Goal: Task Accomplishment & Management: Use online tool/utility

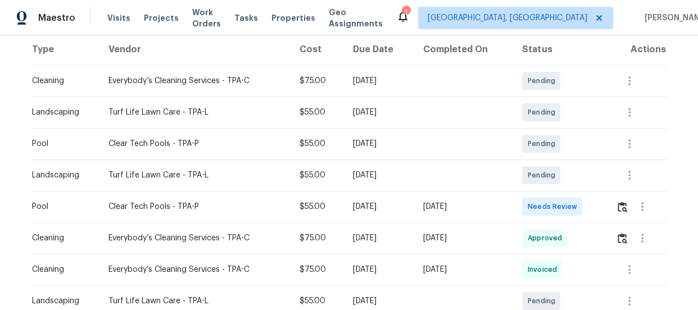
scroll to position [204, 0]
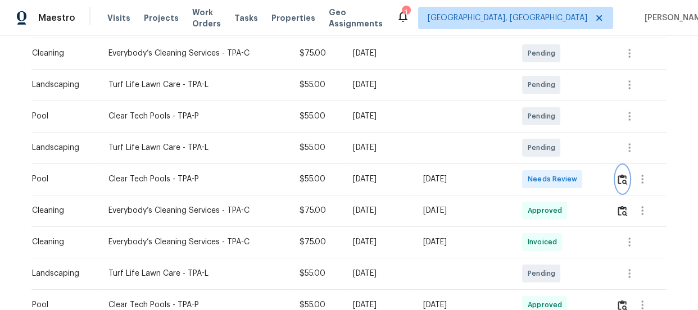
click at [622, 175] on img "button" at bounding box center [623, 179] width 10 height 11
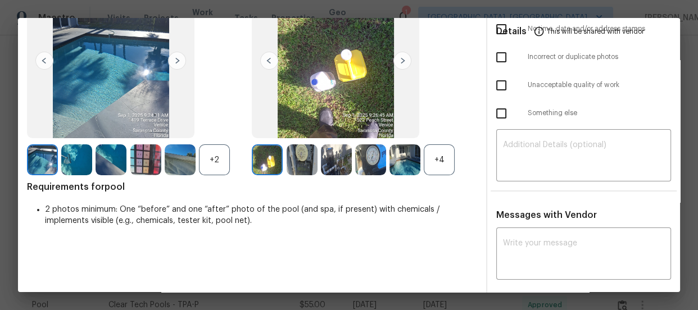
scroll to position [102, 0]
click at [434, 169] on div "+4" at bounding box center [439, 159] width 31 height 31
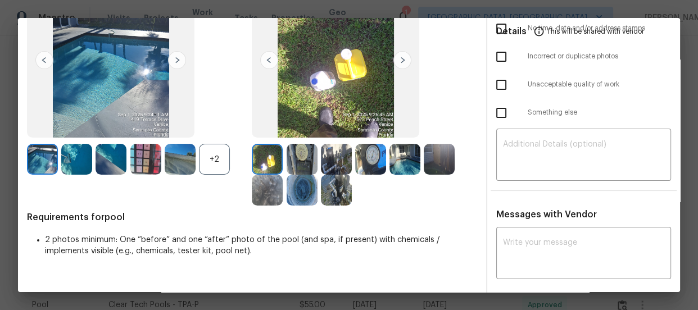
click at [215, 160] on div "+2" at bounding box center [214, 159] width 31 height 31
click at [403, 164] on img at bounding box center [405, 159] width 31 height 31
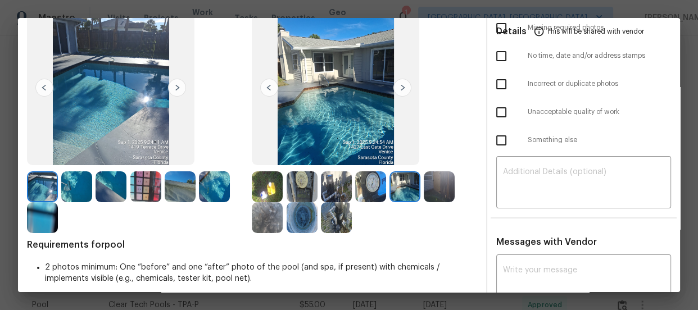
scroll to position [51, 0]
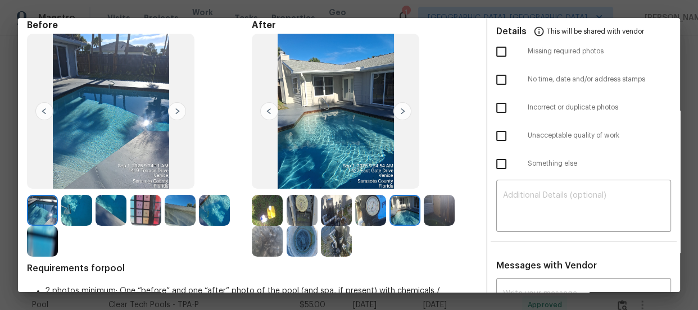
click at [148, 203] on img at bounding box center [145, 210] width 31 height 31
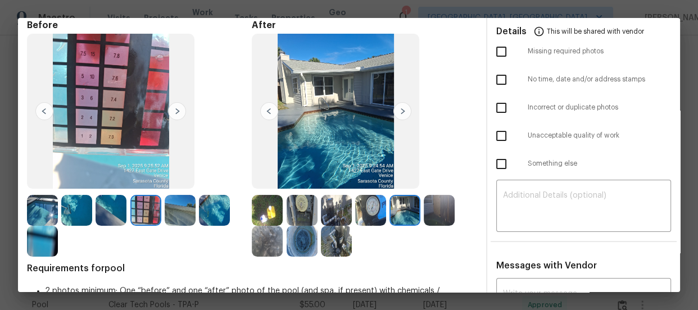
click at [221, 203] on img at bounding box center [214, 210] width 31 height 31
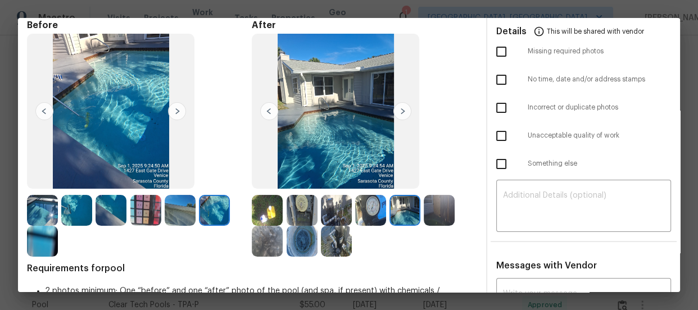
click at [188, 216] on img at bounding box center [180, 210] width 31 height 31
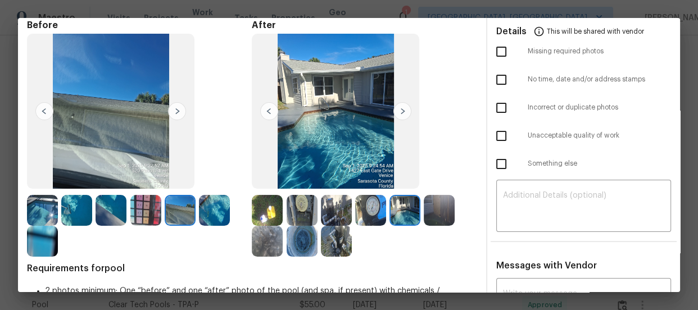
click at [297, 241] on img at bounding box center [302, 241] width 31 height 31
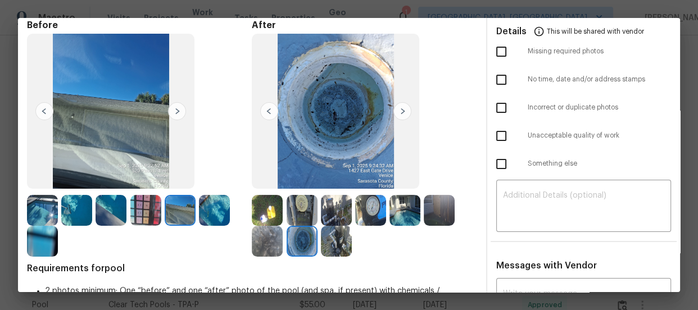
click at [301, 209] on img at bounding box center [302, 210] width 31 height 31
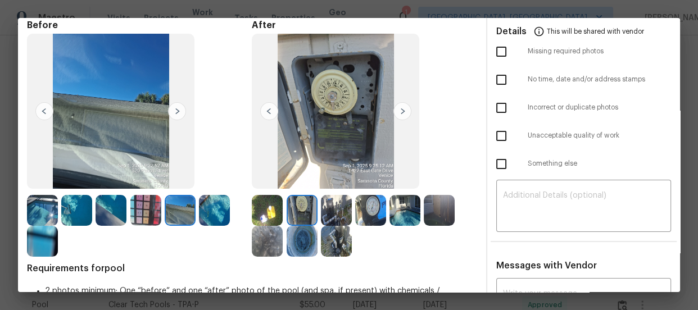
click at [341, 206] on img at bounding box center [336, 210] width 31 height 31
click at [337, 229] on img at bounding box center [336, 241] width 31 height 31
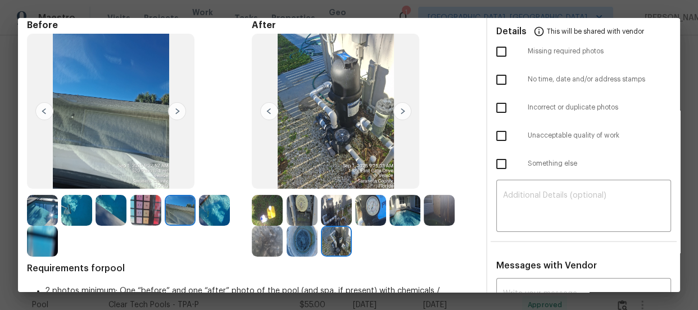
click at [31, 209] on img at bounding box center [42, 210] width 31 height 31
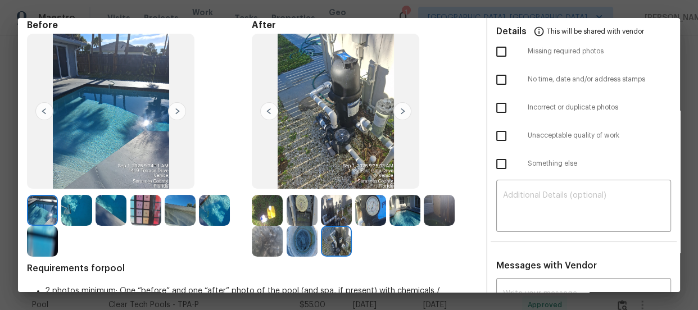
click at [189, 211] on img at bounding box center [180, 210] width 31 height 31
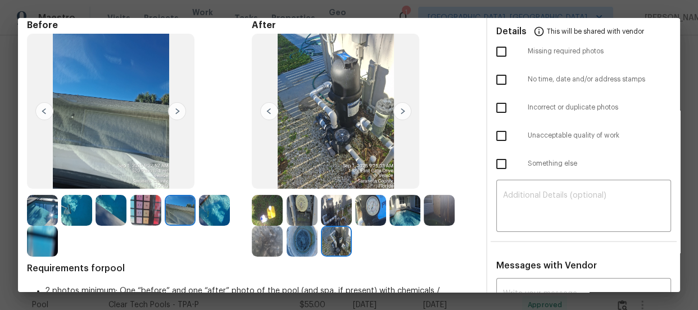
click at [279, 241] on img at bounding box center [267, 241] width 31 height 31
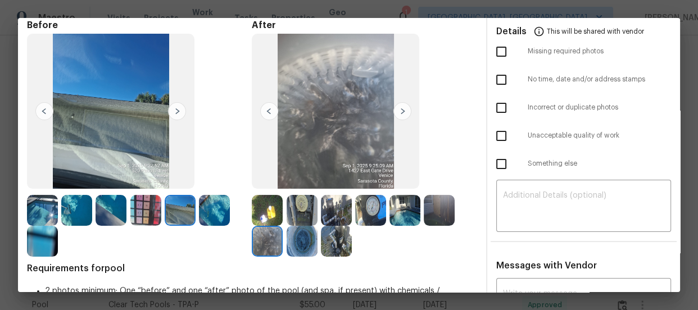
click at [433, 218] on img at bounding box center [439, 210] width 31 height 31
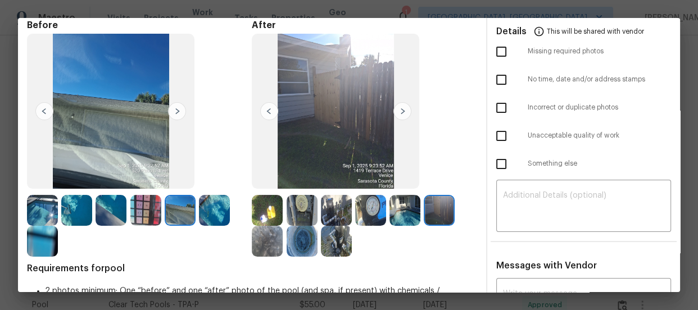
click at [402, 206] on img at bounding box center [405, 210] width 31 height 31
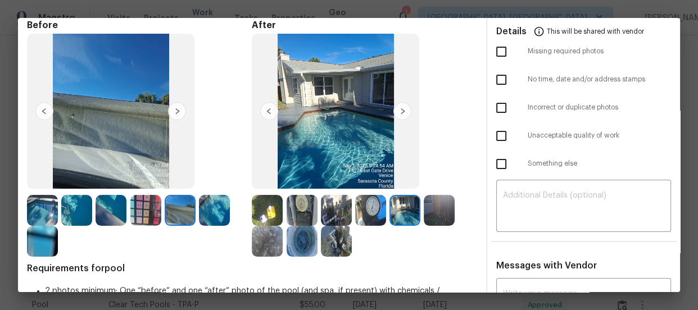
click at [261, 215] on img at bounding box center [267, 210] width 31 height 31
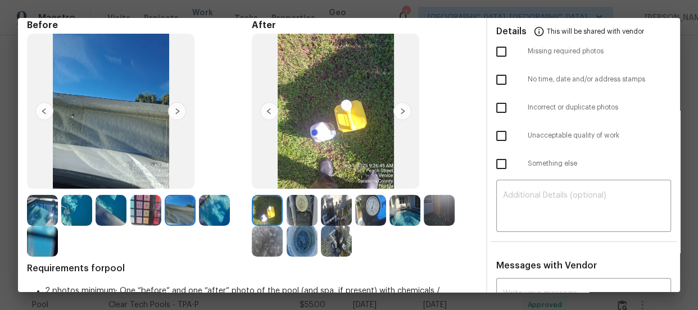
click at [303, 210] on img at bounding box center [302, 210] width 31 height 31
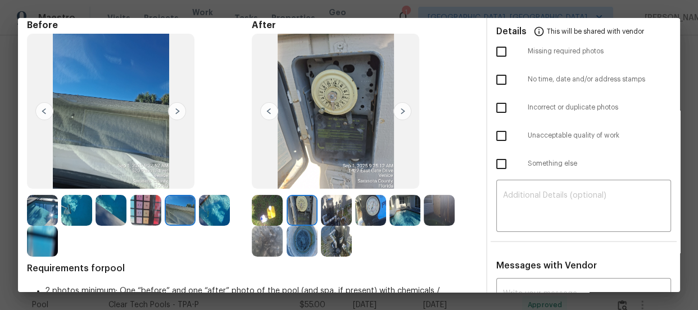
click at [328, 209] on img at bounding box center [336, 210] width 31 height 31
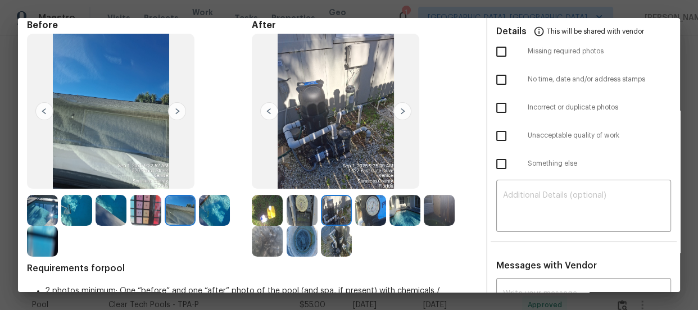
click at [327, 241] on img at bounding box center [336, 241] width 31 height 31
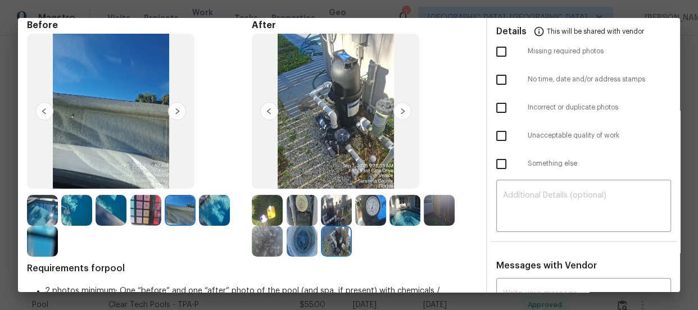
click at [270, 249] on img at bounding box center [267, 241] width 31 height 31
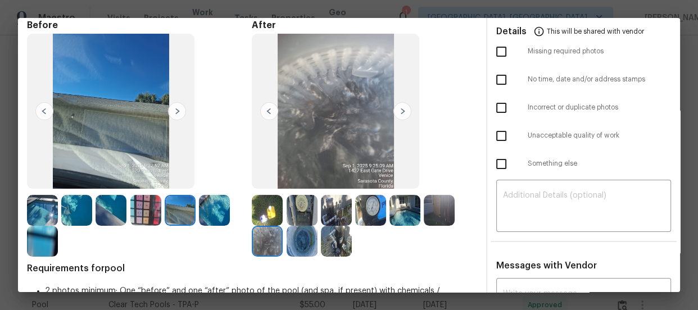
click at [121, 216] on img at bounding box center [111, 210] width 31 height 31
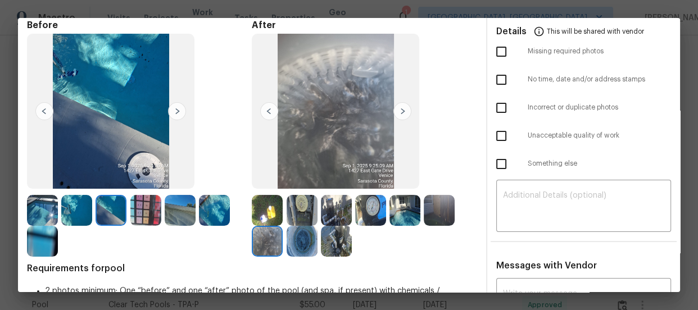
click at [40, 208] on img at bounding box center [42, 210] width 31 height 31
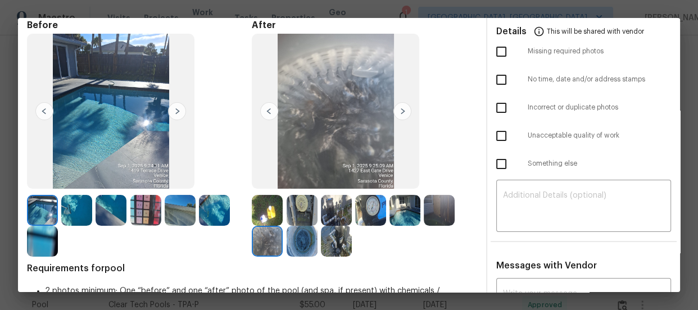
click at [185, 211] on img at bounding box center [180, 210] width 31 height 31
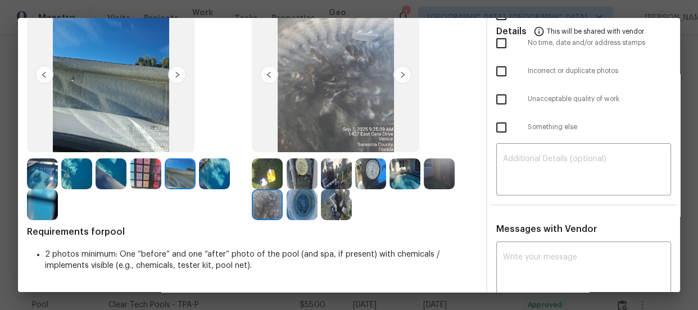
scroll to position [102, 0]
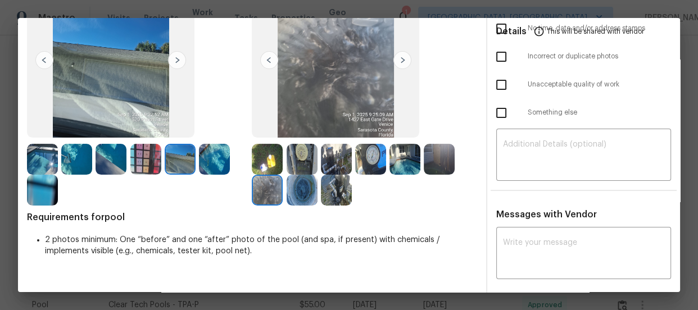
click at [337, 191] on img at bounding box center [336, 190] width 31 height 31
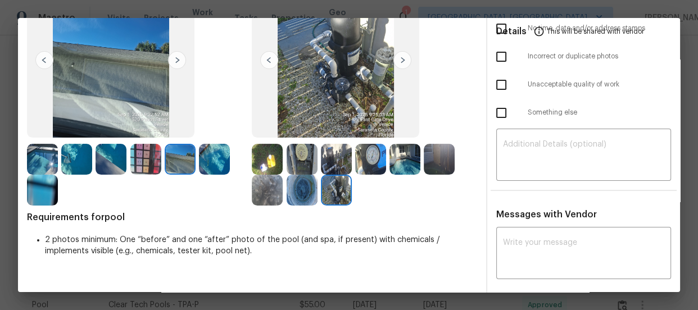
click at [301, 191] on img at bounding box center [302, 190] width 31 height 31
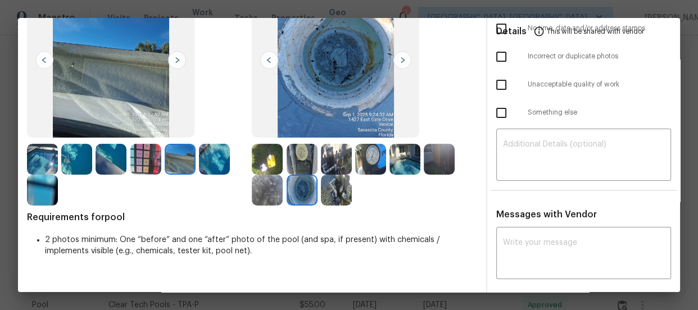
click at [266, 187] on img at bounding box center [267, 190] width 31 height 31
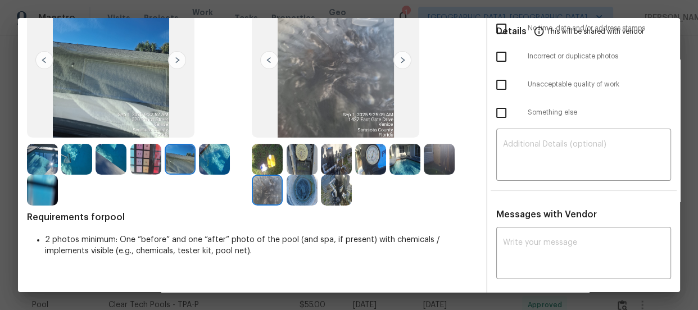
click at [261, 157] on img at bounding box center [267, 159] width 31 height 31
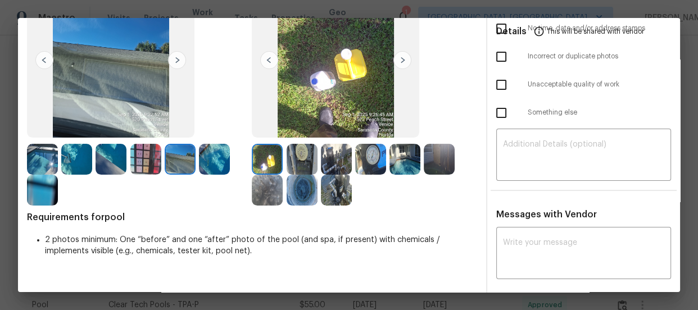
click at [301, 162] on img at bounding box center [302, 159] width 31 height 31
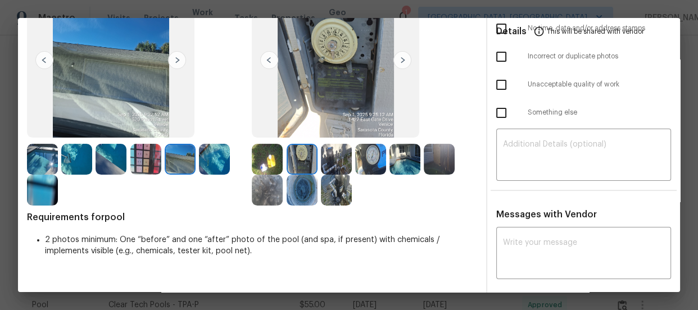
click at [341, 166] on img at bounding box center [336, 159] width 31 height 31
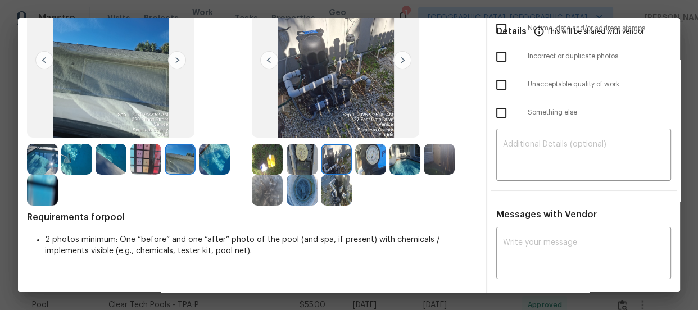
click at [371, 169] on img at bounding box center [370, 159] width 31 height 31
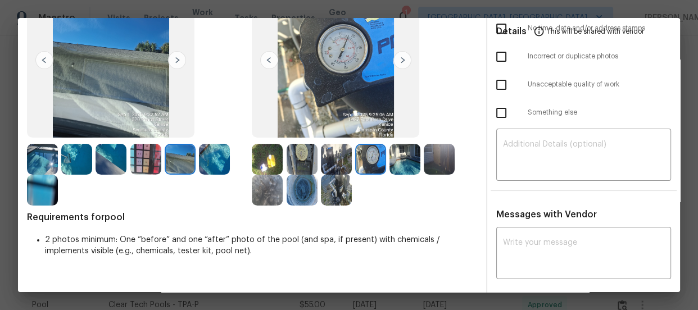
click at [408, 169] on img at bounding box center [405, 159] width 31 height 31
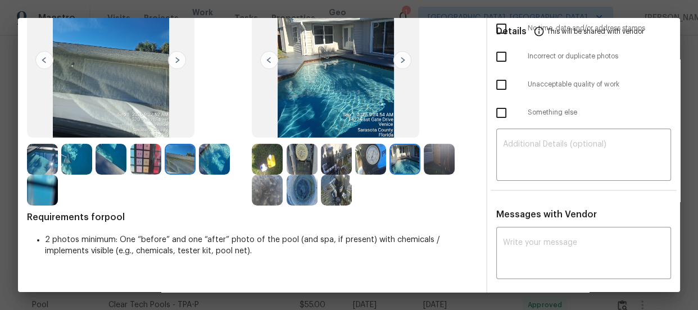
click at [442, 172] on img at bounding box center [439, 159] width 31 height 31
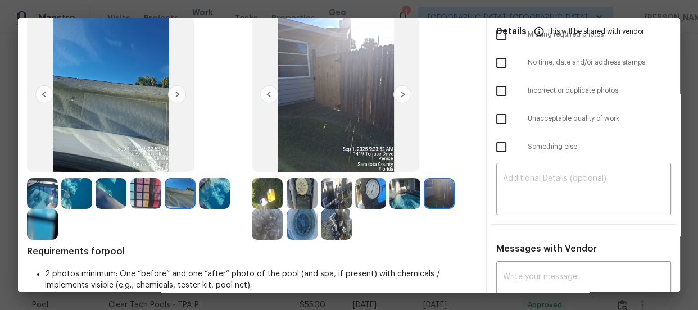
scroll to position [51, 0]
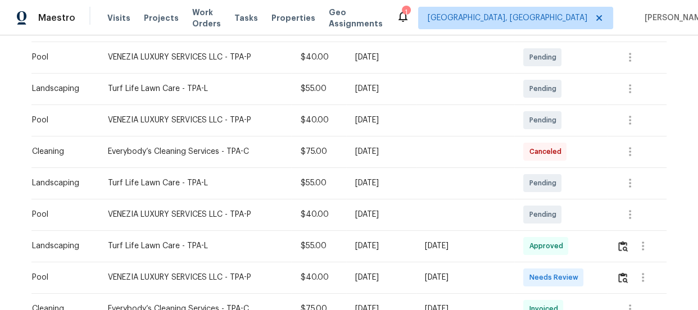
scroll to position [255, 0]
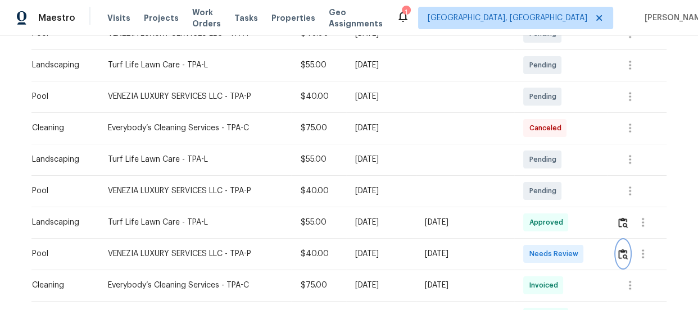
click at [620, 256] on img "button" at bounding box center [623, 254] width 10 height 11
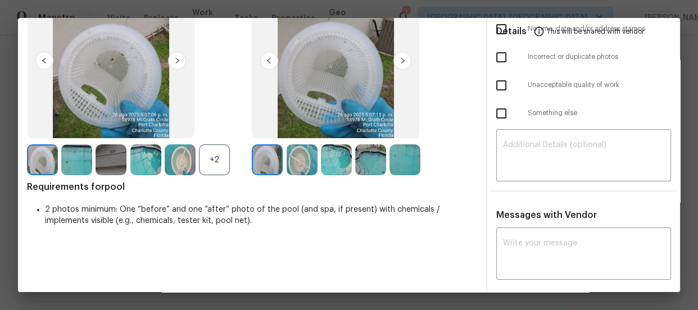
scroll to position [102, 0]
click at [224, 161] on div "+2" at bounding box center [214, 159] width 31 height 31
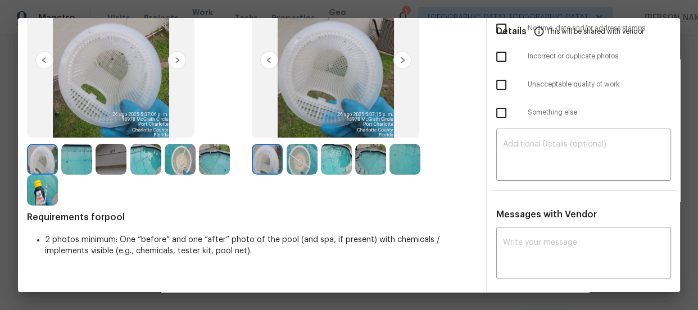
click at [115, 158] on img at bounding box center [111, 159] width 31 height 31
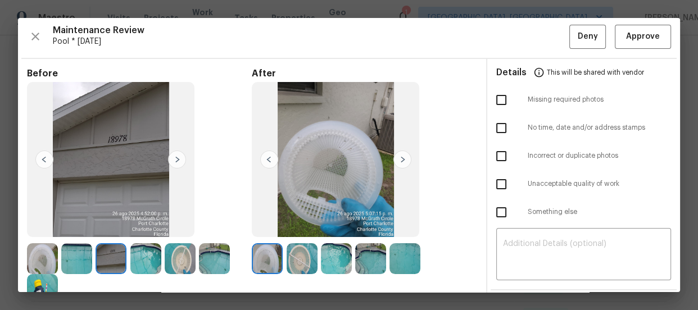
scroll to position [0, 0]
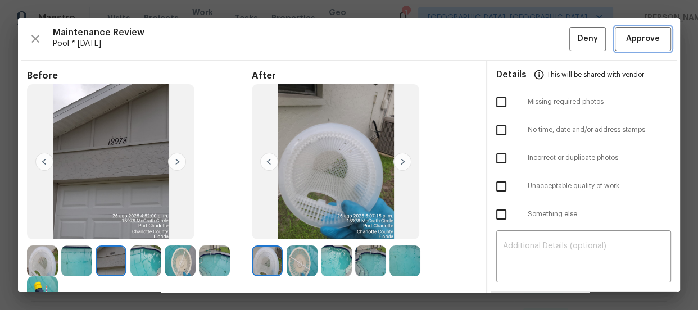
click at [631, 43] on span "Approve" at bounding box center [643, 39] width 34 height 14
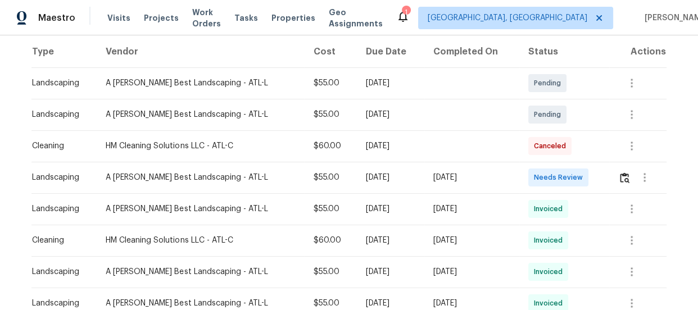
scroll to position [204, 0]
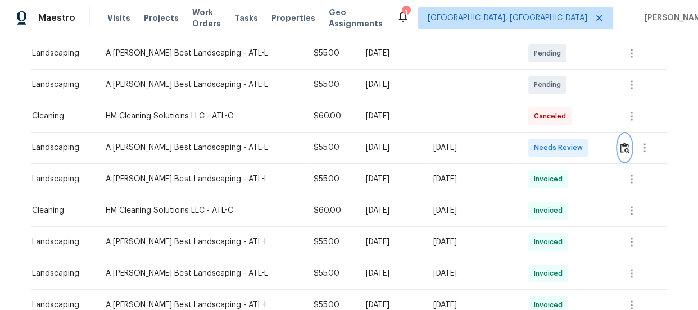
click at [620, 143] on img "button" at bounding box center [625, 148] width 10 height 11
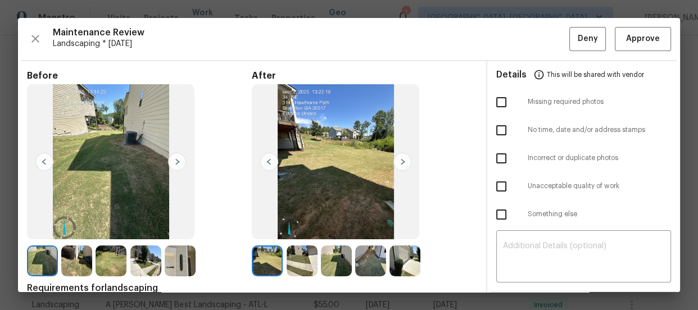
scroll to position [51, 0]
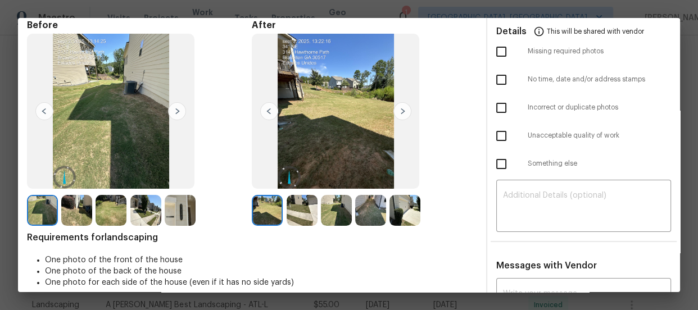
click at [287, 211] on img at bounding box center [302, 210] width 31 height 31
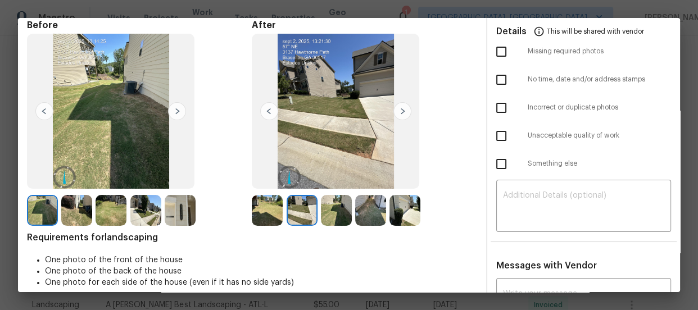
click at [331, 212] on img at bounding box center [336, 210] width 31 height 31
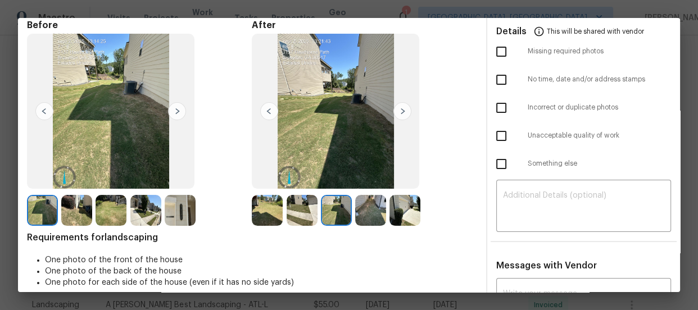
click at [364, 211] on img at bounding box center [370, 210] width 31 height 31
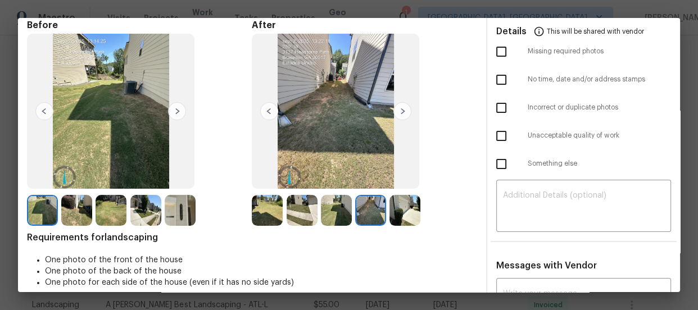
click at [397, 213] on img at bounding box center [405, 210] width 31 height 31
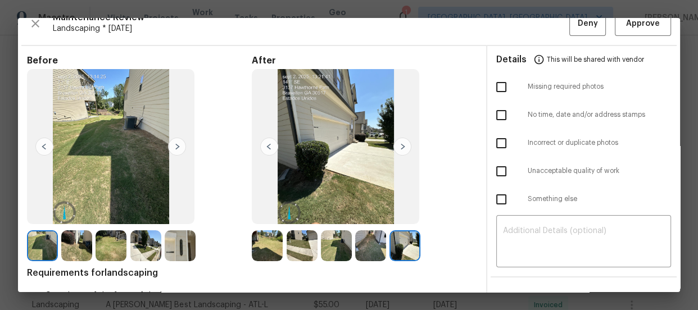
scroll to position [0, 0]
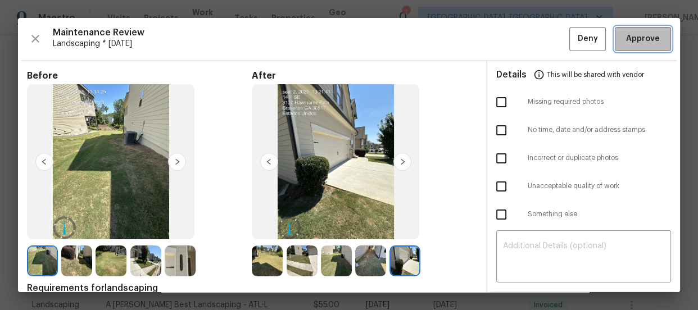
click at [636, 33] on span "Approve" at bounding box center [643, 39] width 34 height 14
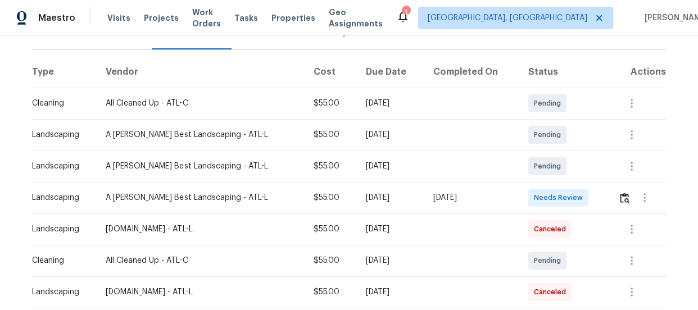
scroll to position [160, 0]
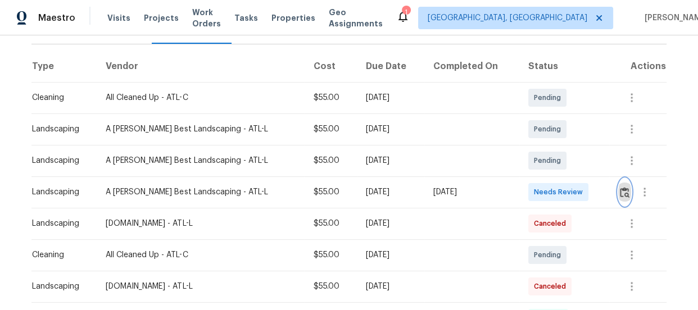
click at [620, 191] on img "button" at bounding box center [625, 192] width 10 height 11
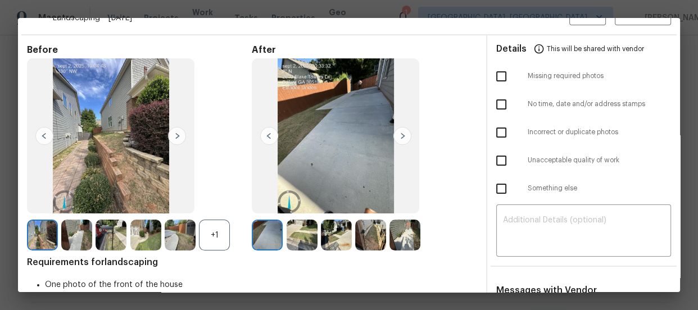
scroll to position [51, 0]
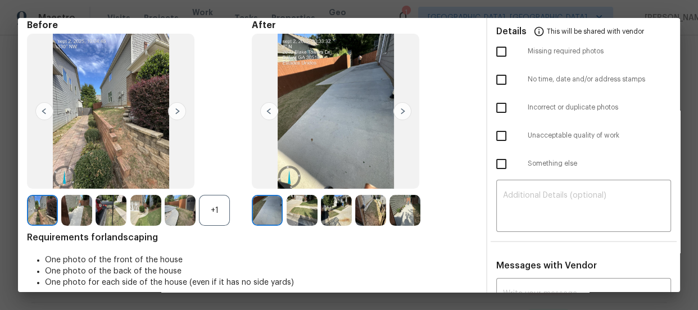
click at [224, 206] on div "+1" at bounding box center [214, 210] width 31 height 31
click at [307, 214] on img at bounding box center [302, 210] width 31 height 31
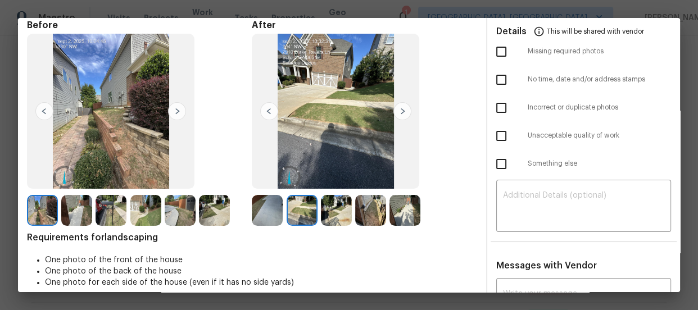
click at [328, 214] on img at bounding box center [336, 210] width 31 height 31
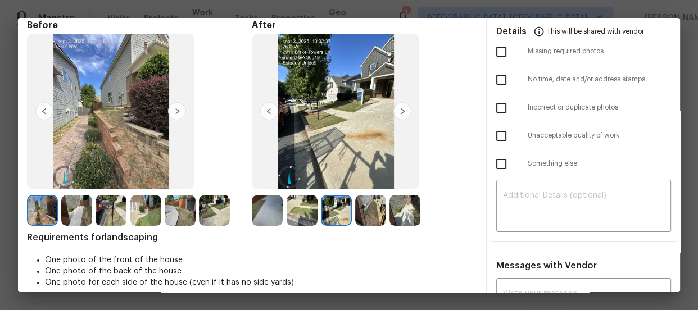
click at [360, 211] on img at bounding box center [370, 210] width 31 height 31
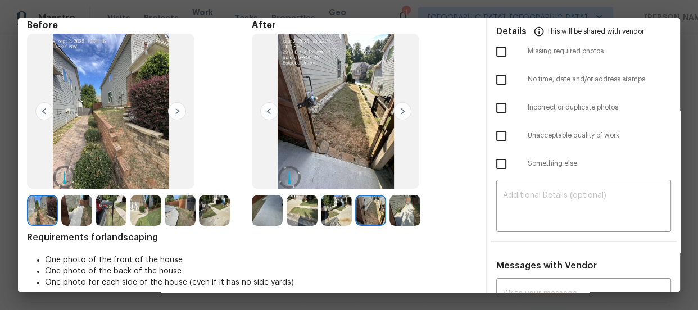
click at [391, 213] on img at bounding box center [405, 210] width 31 height 31
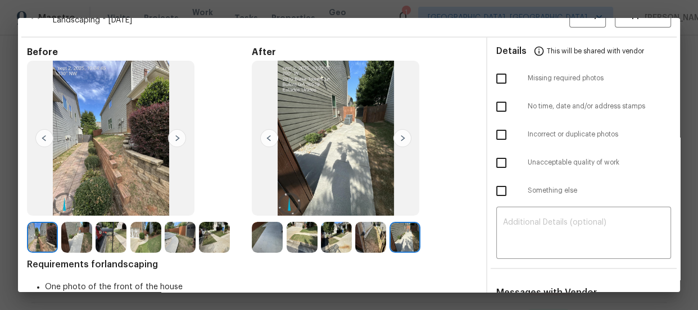
scroll to position [0, 0]
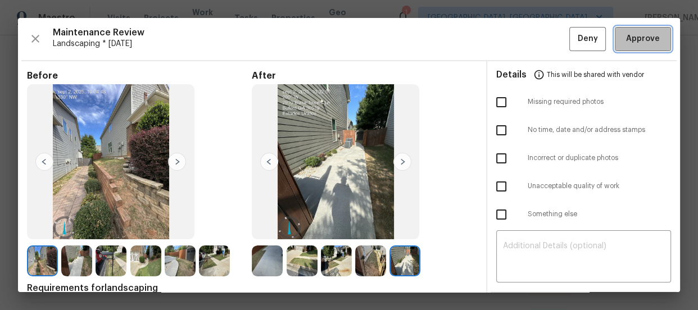
click at [640, 39] on span "Approve" at bounding box center [643, 39] width 34 height 14
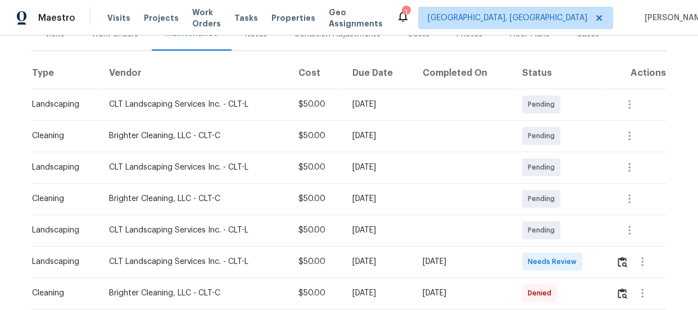
scroll to position [204, 0]
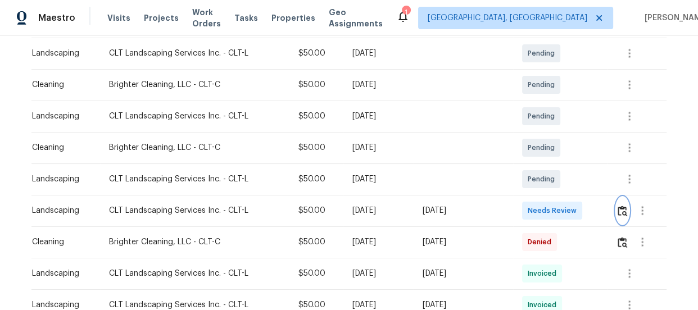
click at [623, 211] on img "button" at bounding box center [623, 211] width 10 height 11
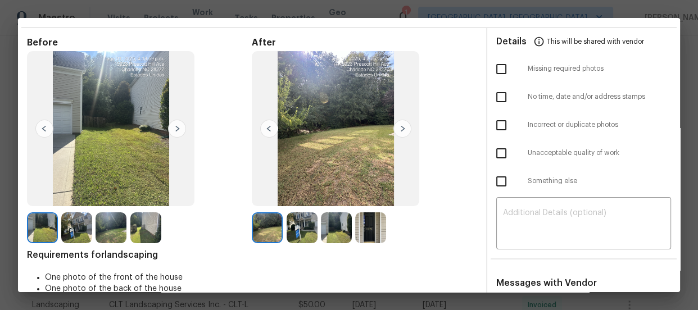
scroll to position [51, 0]
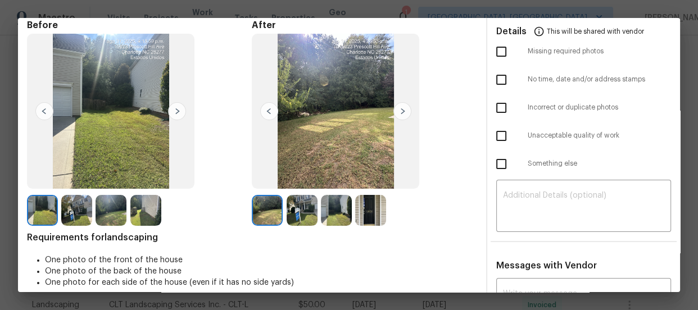
click at [297, 219] on img at bounding box center [302, 210] width 31 height 31
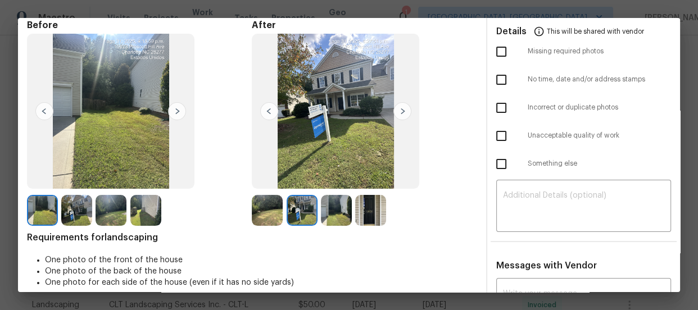
click at [346, 215] on img at bounding box center [336, 210] width 31 height 31
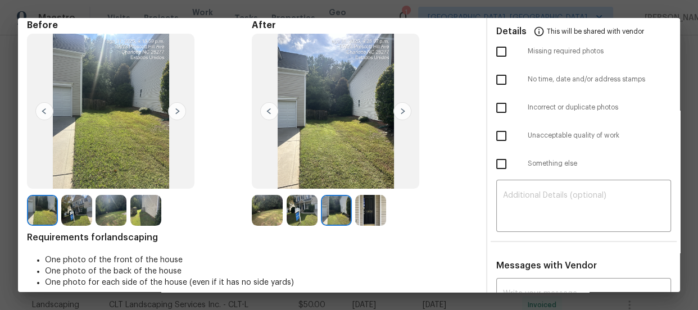
click at [364, 219] on img at bounding box center [370, 210] width 31 height 31
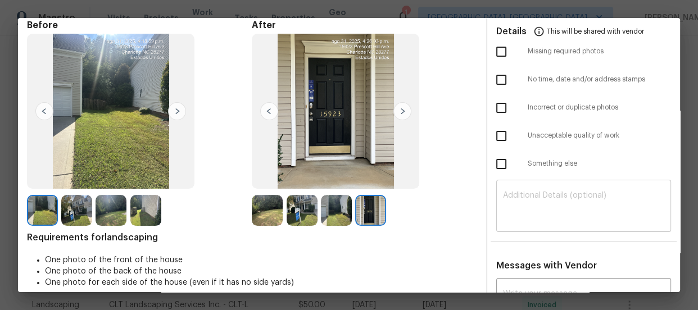
click at [518, 192] on textarea at bounding box center [583, 207] width 161 height 31
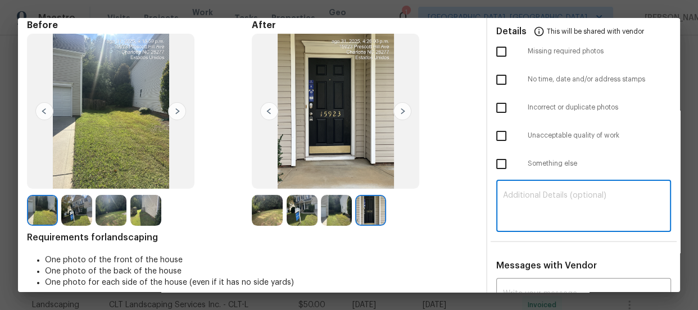
paste textarea "Maintenance Audit Team: Hello! Unfortunately, this landscaping visit completed …"
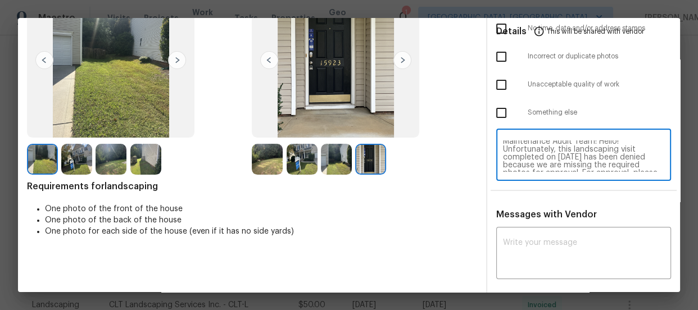
scroll to position [0, 0]
type textarea "Maintenance Audit Team: Hello! Unfortunately, this landscaping visit completed …"
click at [549, 236] on div "x ​" at bounding box center [583, 254] width 175 height 49
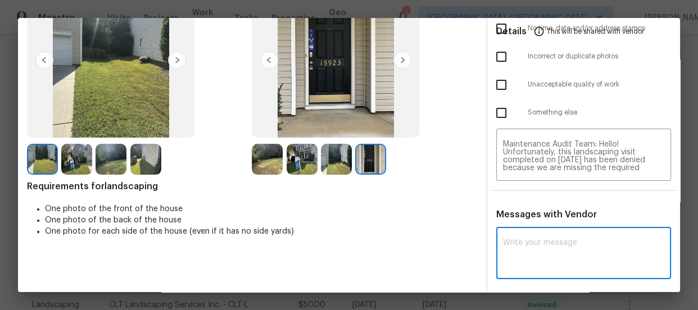
paste textarea "Maintenance Audit Team: Hello! Unfortunately, this landscaping visit completed …"
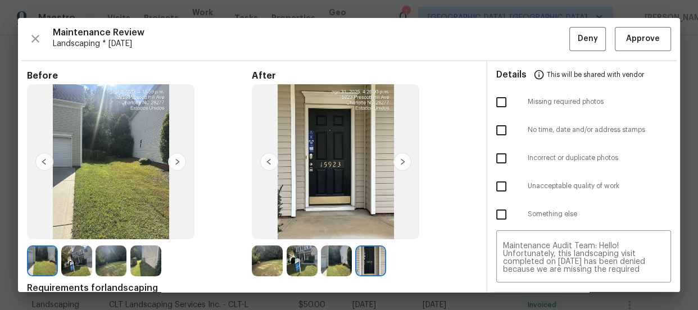
type textarea "Maintenance Audit Team: Hello! Unfortunately, this landscaping visit completed …"
click at [495, 104] on input "checkbox" at bounding box center [502, 102] width 24 height 24
checkbox input "true"
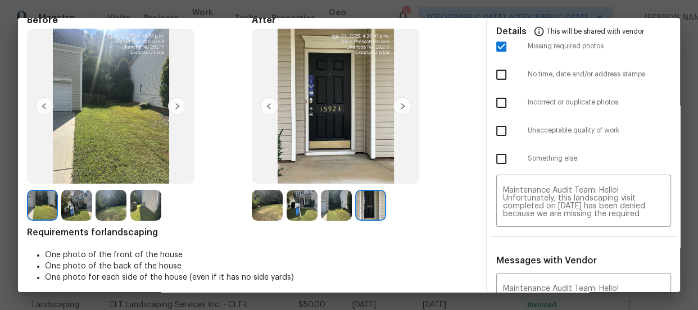
scroll to position [153, 0]
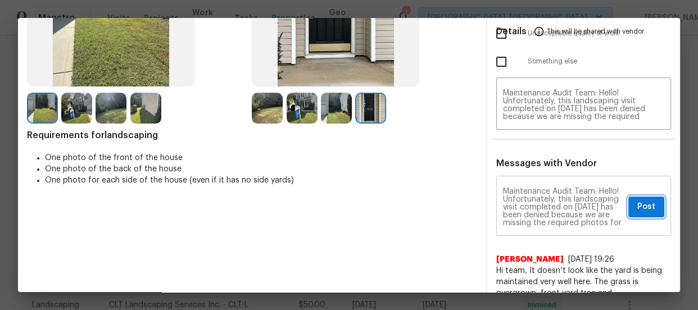
click at [637, 209] on span "Post" at bounding box center [646, 207] width 18 height 14
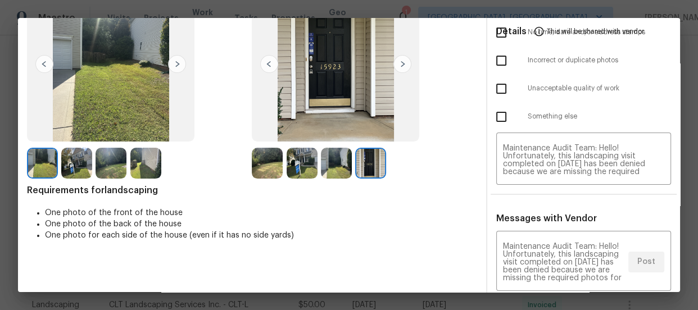
scroll to position [0, 0]
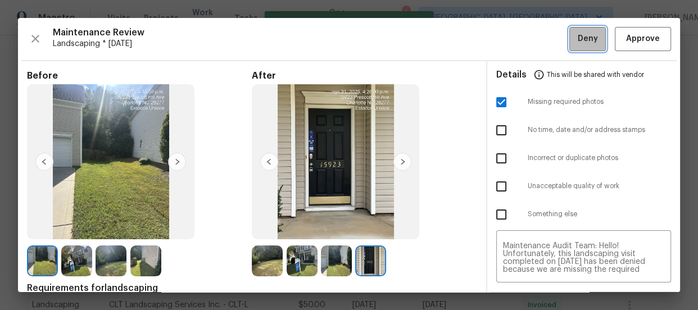
click at [582, 39] on span "Deny" at bounding box center [588, 39] width 20 height 14
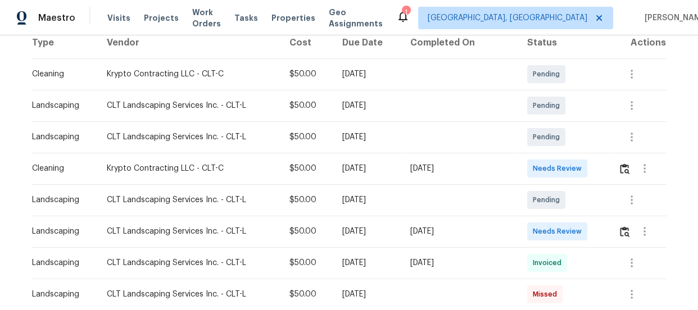
scroll to position [204, 0]
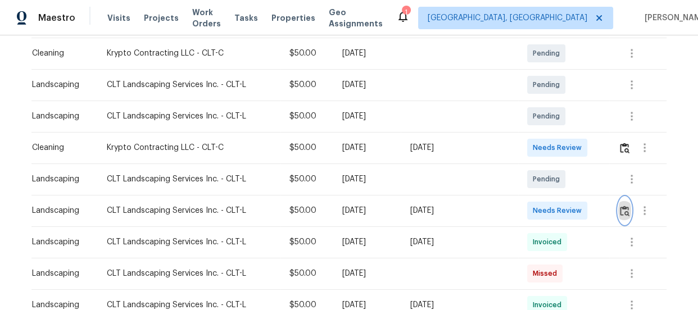
click at [624, 219] on button "button" at bounding box center [624, 210] width 13 height 27
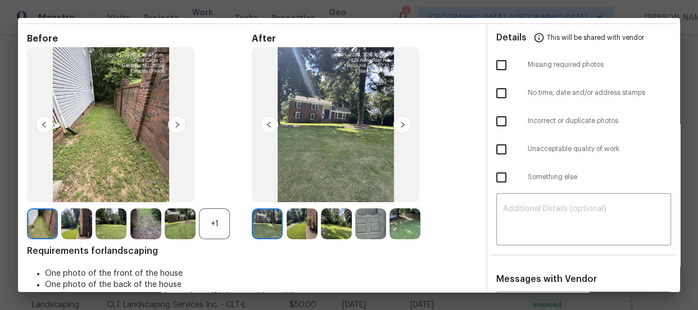
scroll to position [121, 0]
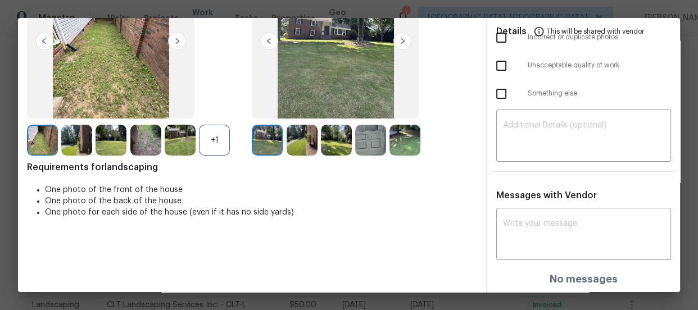
click at [219, 139] on div "+1" at bounding box center [214, 140] width 31 height 31
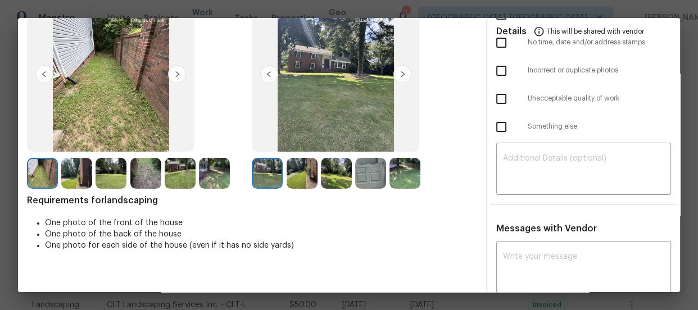
scroll to position [70, 0]
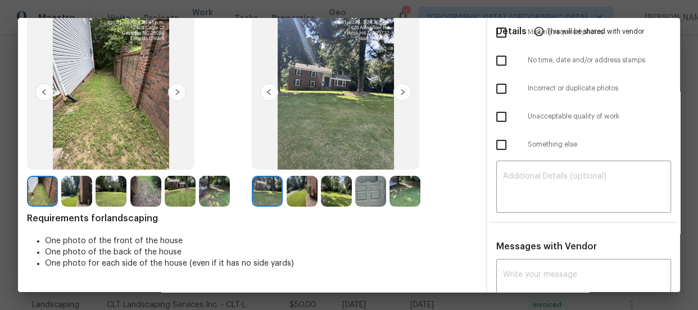
click at [310, 190] on img at bounding box center [302, 191] width 31 height 31
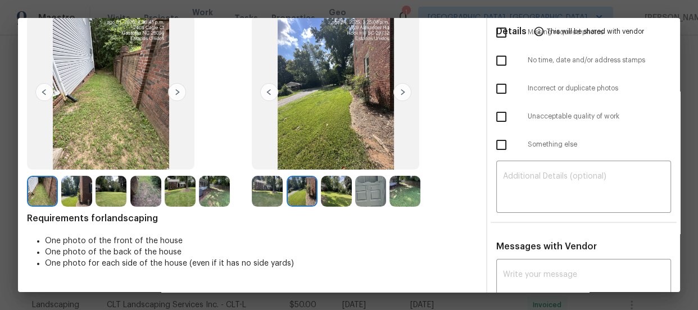
click at [333, 190] on img at bounding box center [336, 191] width 31 height 31
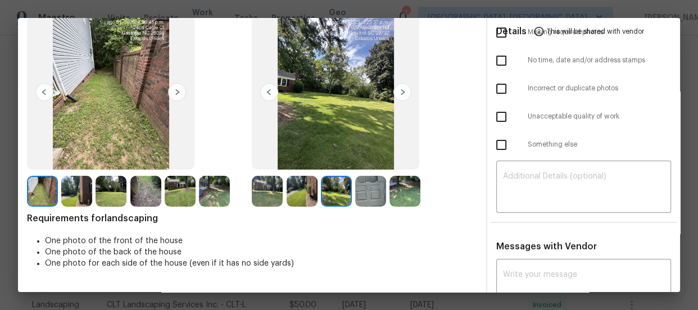
scroll to position [19, 0]
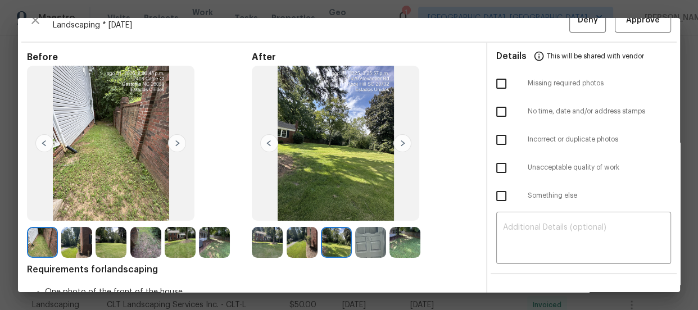
click at [261, 243] on img at bounding box center [267, 242] width 31 height 31
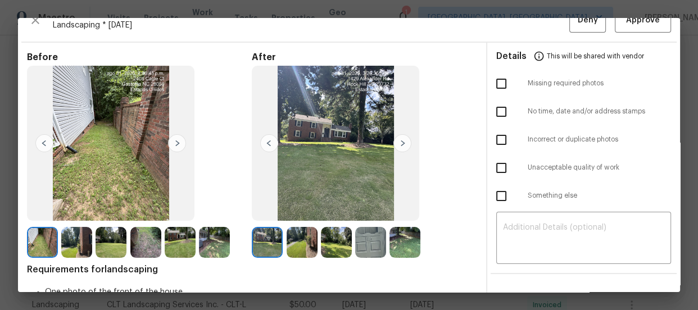
click at [306, 242] on img at bounding box center [302, 242] width 31 height 31
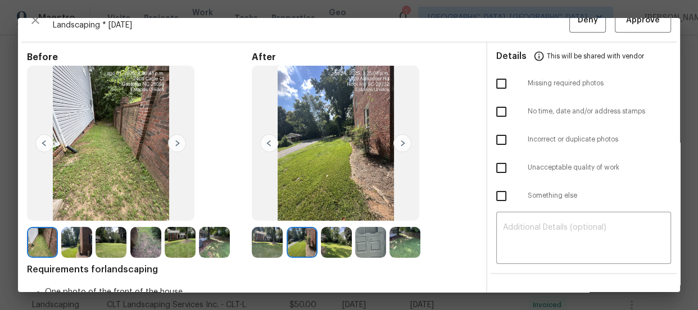
click at [325, 243] on img at bounding box center [336, 242] width 31 height 31
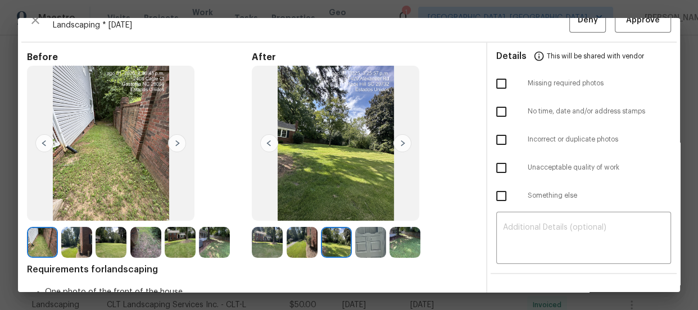
click at [371, 250] on img at bounding box center [370, 242] width 31 height 31
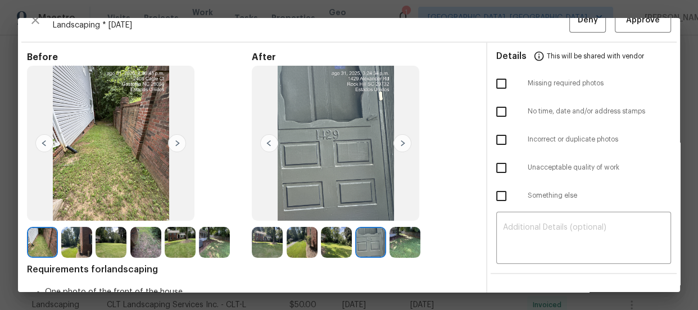
click at [399, 247] on img at bounding box center [405, 242] width 31 height 31
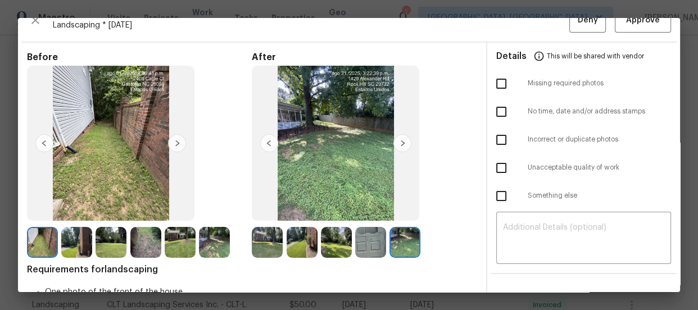
click at [399, 247] on img at bounding box center [405, 242] width 31 height 31
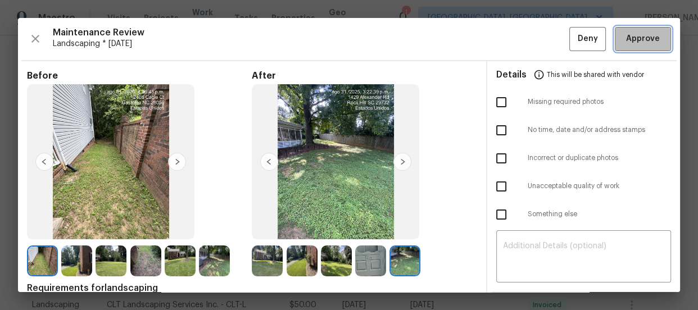
click at [624, 28] on button "Approve" at bounding box center [643, 39] width 56 height 24
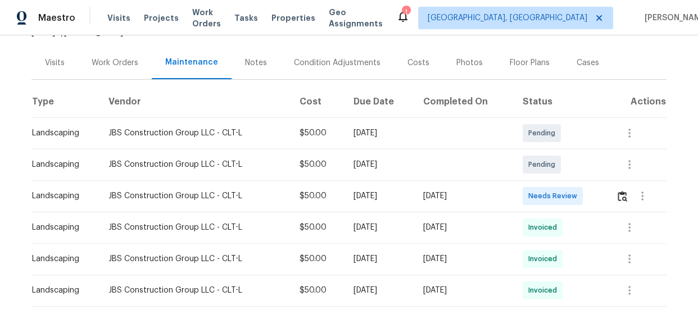
scroll to position [160, 0]
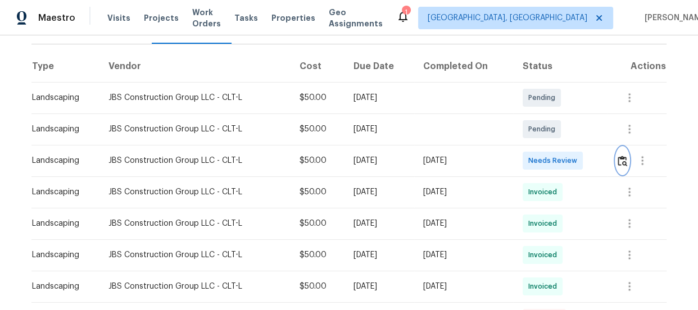
click at [622, 161] on img "button" at bounding box center [623, 161] width 10 height 11
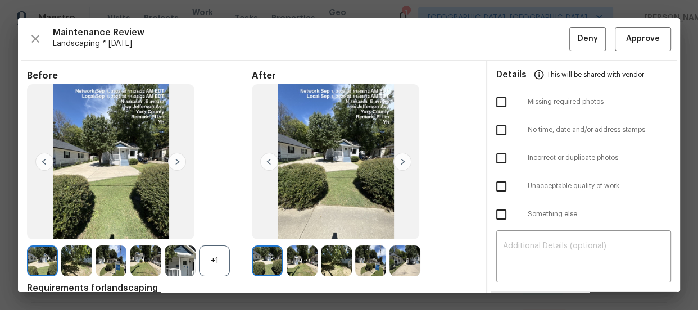
scroll to position [51, 0]
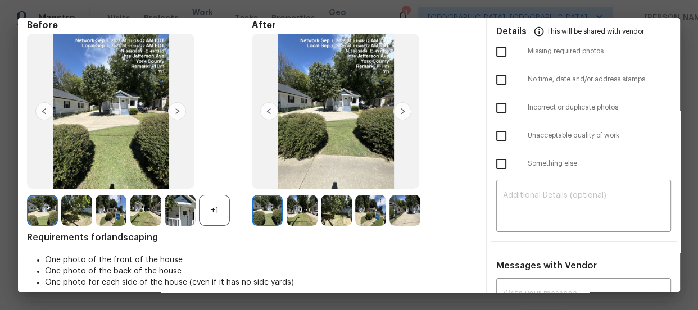
click at [205, 207] on div "+1" at bounding box center [214, 210] width 31 height 31
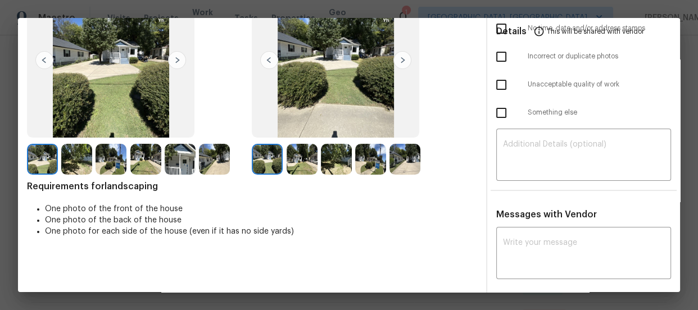
click at [301, 148] on img at bounding box center [302, 159] width 31 height 31
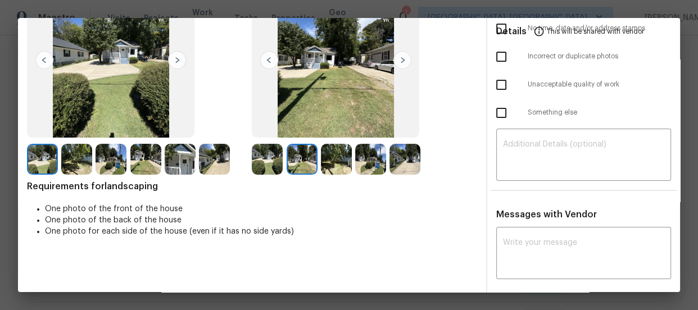
click at [333, 161] on img at bounding box center [336, 159] width 31 height 31
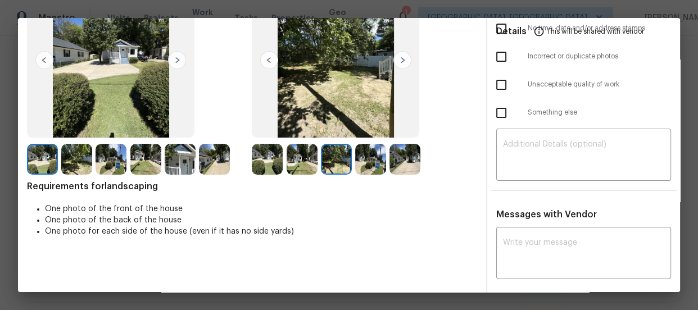
click at [372, 159] on img at bounding box center [370, 159] width 31 height 31
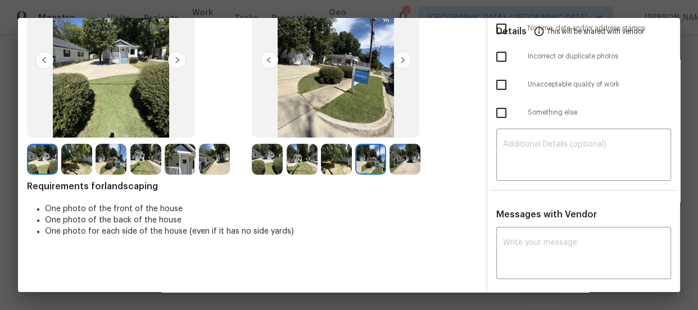
click at [414, 163] on img at bounding box center [405, 159] width 31 height 31
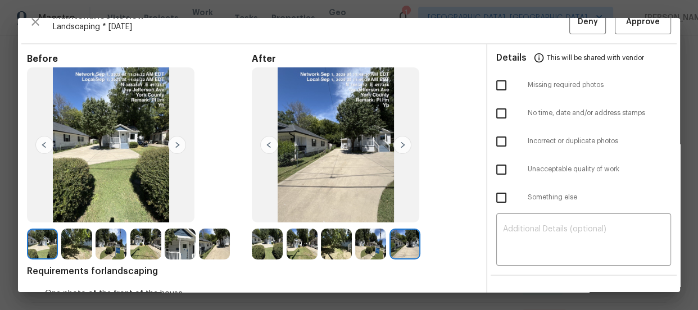
scroll to position [0, 0]
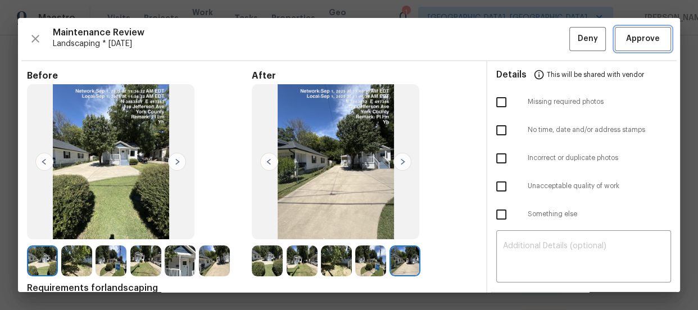
click at [648, 39] on span "Approve" at bounding box center [643, 39] width 34 height 14
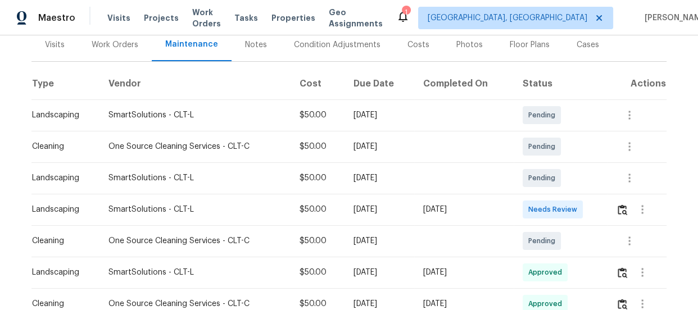
scroll to position [153, 0]
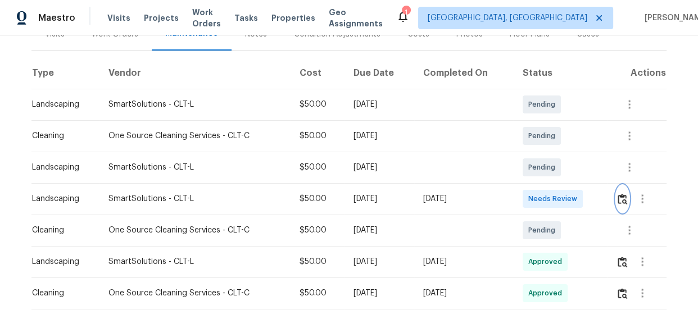
click at [625, 201] on img "button" at bounding box center [623, 199] width 10 height 11
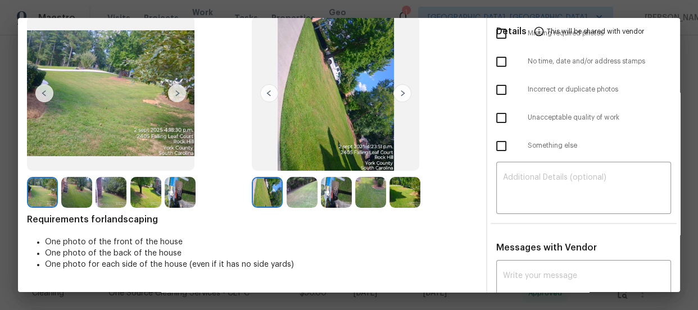
scroll to position [51, 0]
